Goal: Task Accomplishment & Management: Manage account settings

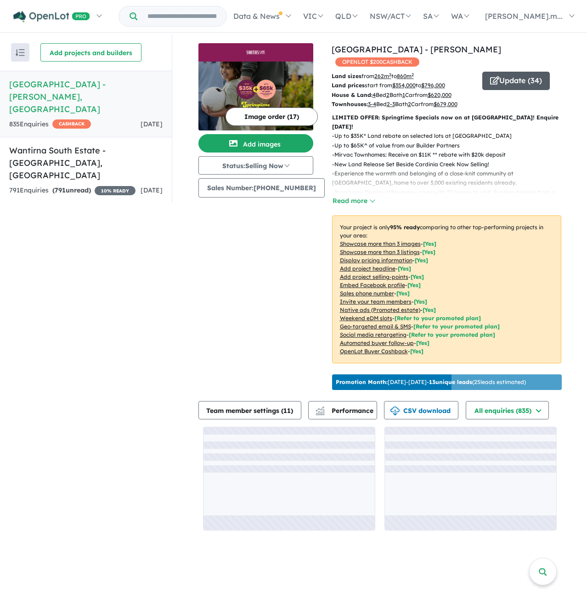
click at [506, 72] on button "Update ( 34 )" at bounding box center [516, 81] width 68 height 18
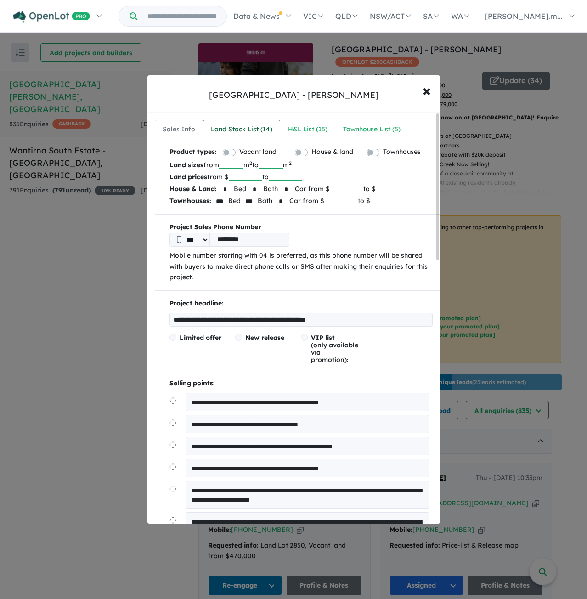
click at [244, 125] on div "Land Stock List ( 14 )" at bounding box center [242, 129] width 62 height 11
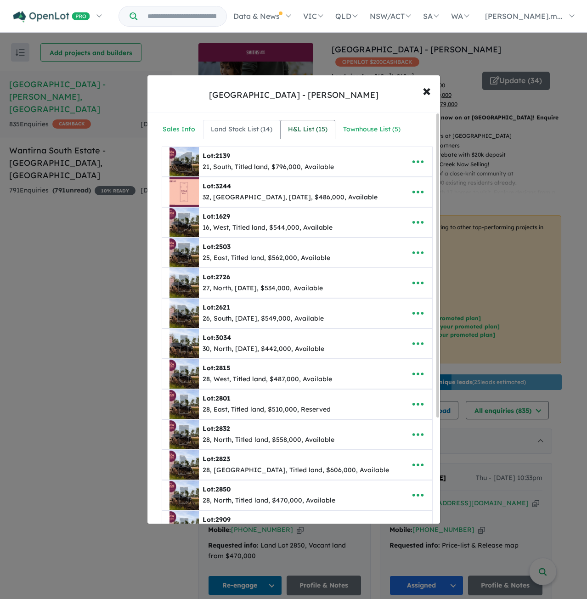
click at [298, 131] on div "H&L List ( 15 )" at bounding box center [308, 129] width 40 height 11
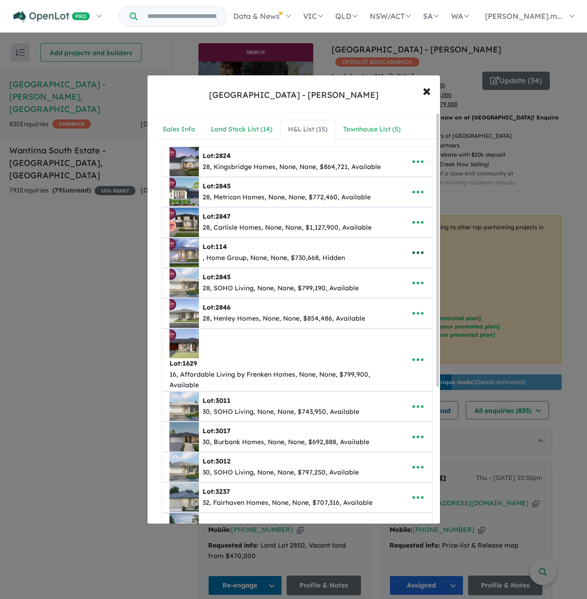
click at [417, 250] on icon "button" at bounding box center [418, 253] width 14 height 14
click at [375, 272] on link "Edit" at bounding box center [398, 275] width 68 height 21
select select "******"
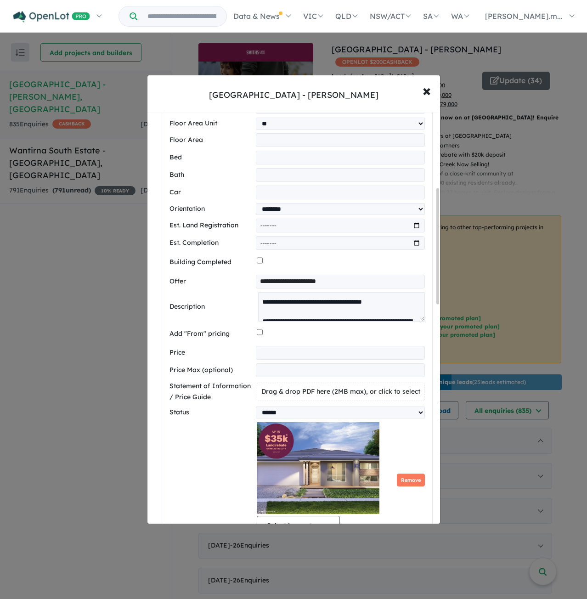
scroll to position [268, 0]
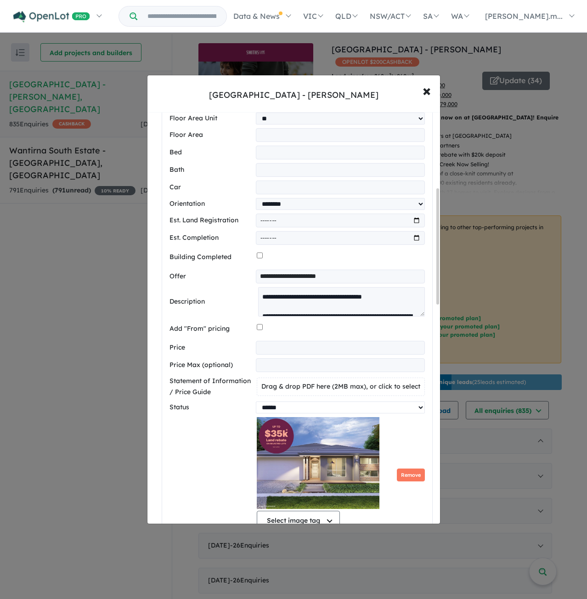
click at [309, 412] on select "********* ******** **** ******" at bounding box center [340, 408] width 169 height 12
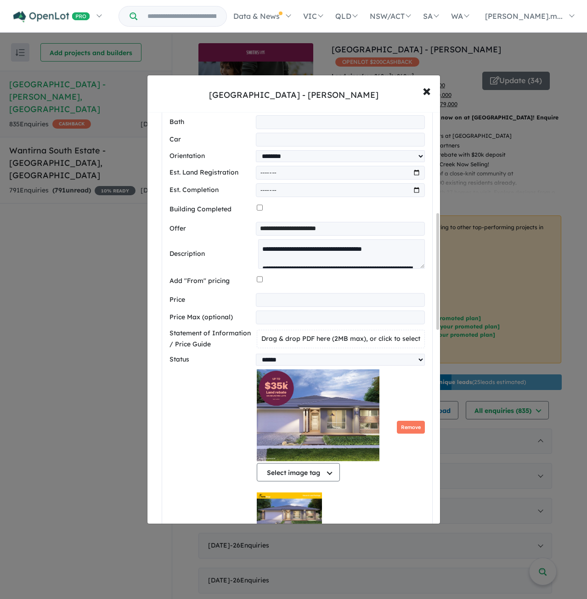
scroll to position [360, 0]
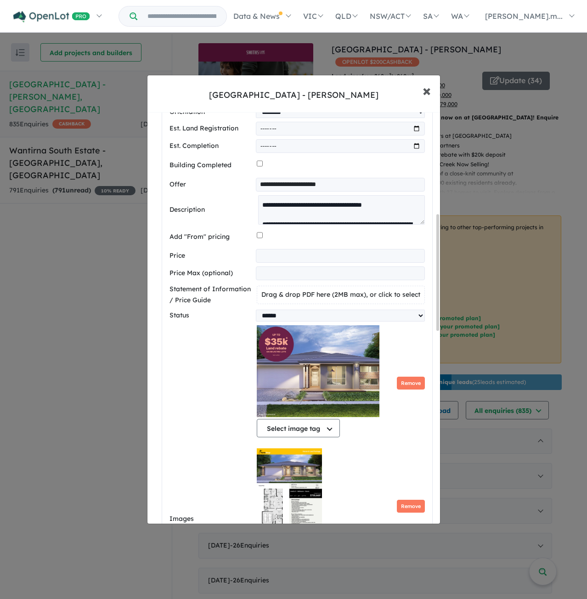
click at [427, 87] on span "×" at bounding box center [427, 90] width 8 height 20
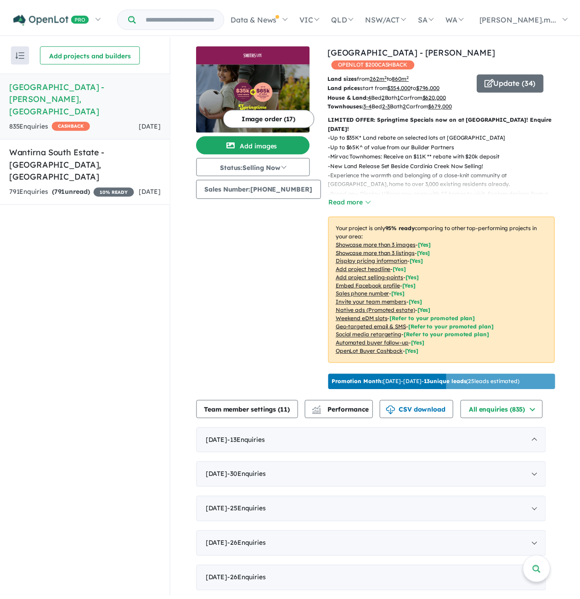
scroll to position [0, 0]
